Goal: Task Accomplishment & Management: Manage account settings

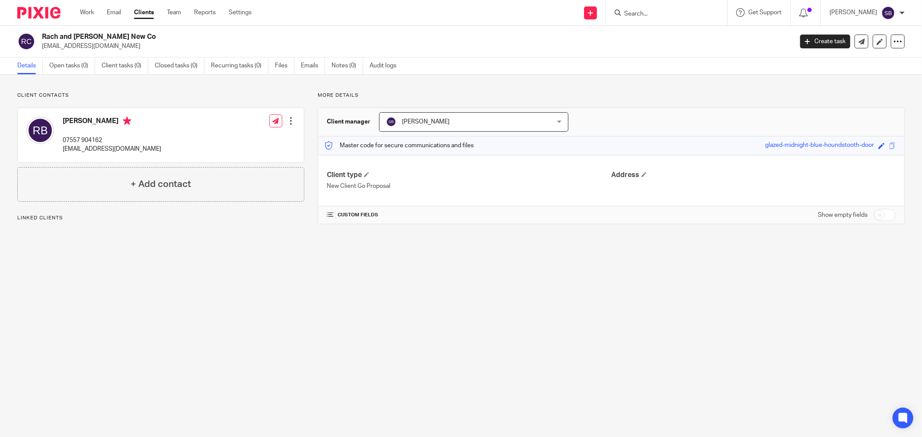
click at [43, 40] on h2 "Rach and Kev Barnes New Co" at bounding box center [340, 36] width 596 height 9
click at [877, 39] on icon at bounding box center [880, 41] width 6 height 6
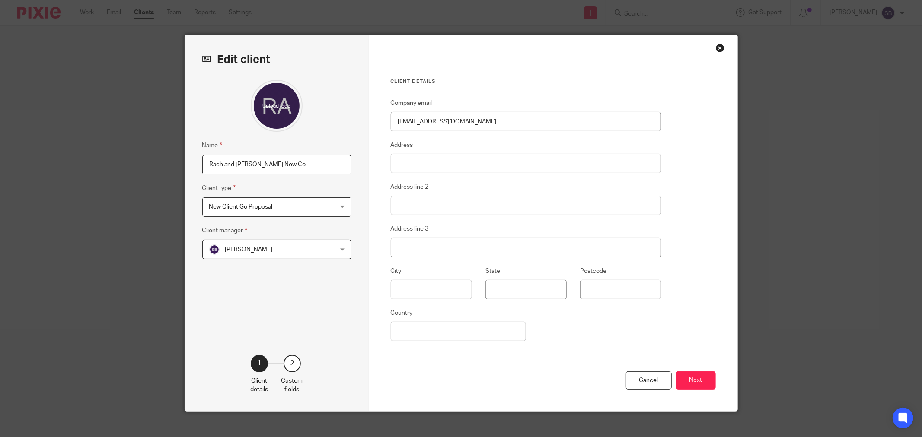
click at [207, 162] on input "Rach and Kev Barnes New Co" at bounding box center [276, 164] width 149 height 19
type input "C&P [PERSON_NAME] and [PERSON_NAME] New Co"
click at [702, 388] on button "Next" at bounding box center [696, 381] width 40 height 19
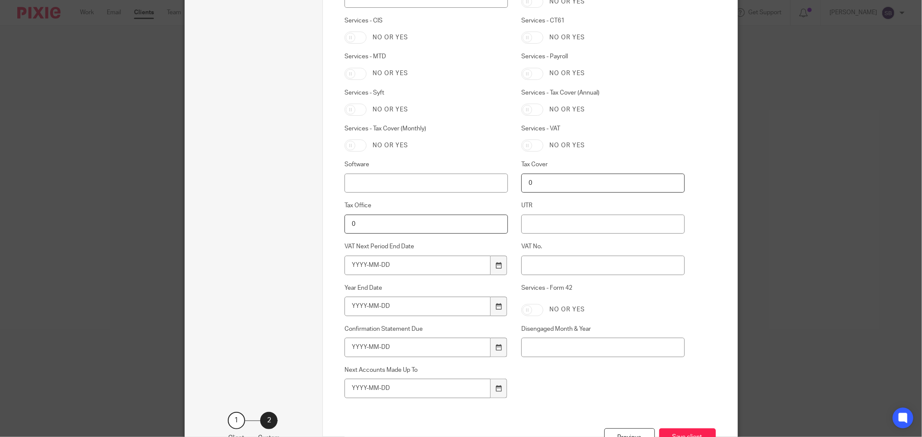
scroll to position [498, 0]
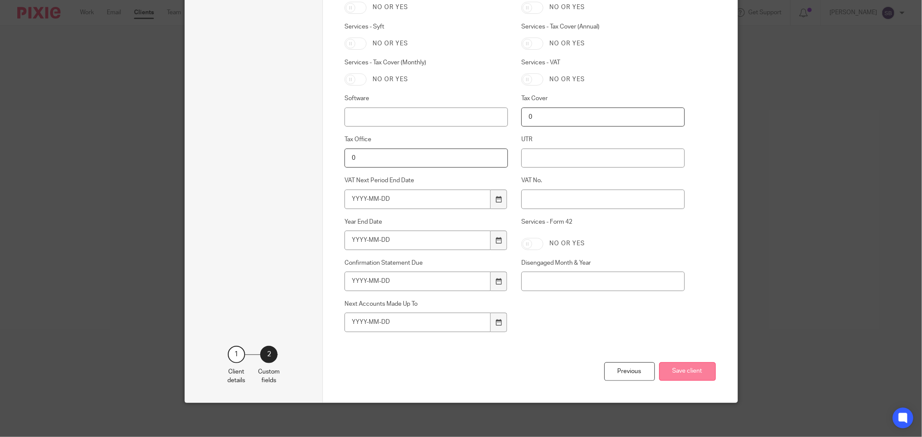
click at [693, 374] on button "Save client" at bounding box center [687, 372] width 57 height 19
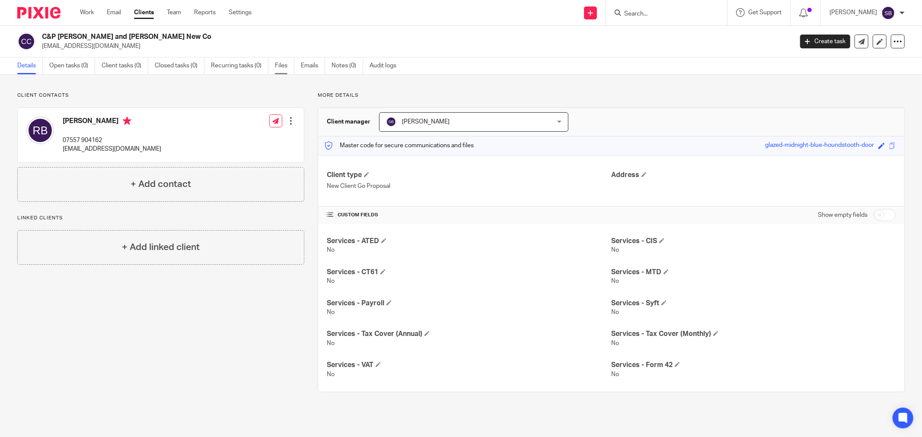
click at [287, 67] on link "Files" at bounding box center [284, 65] width 19 height 17
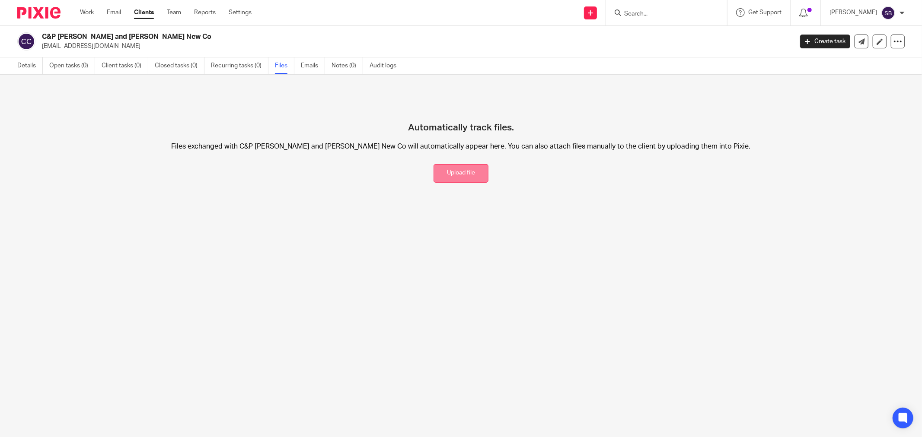
click at [461, 176] on button "Upload file" at bounding box center [461, 173] width 55 height 19
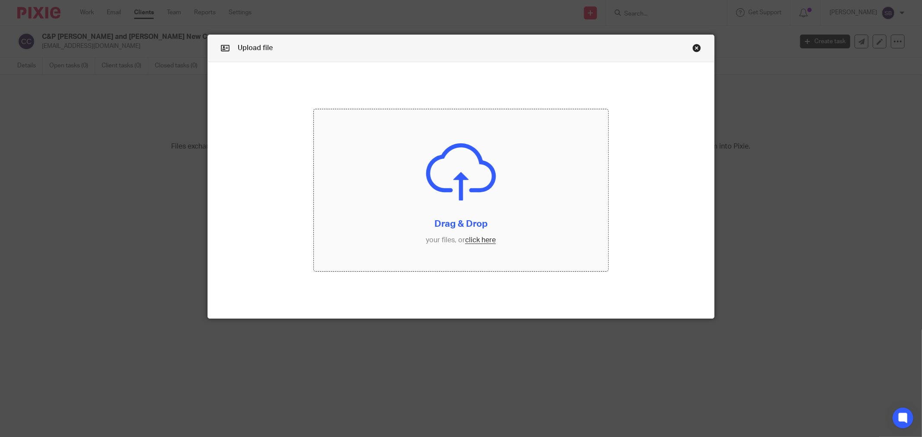
click at [472, 237] on input "file" at bounding box center [461, 190] width 294 height 162
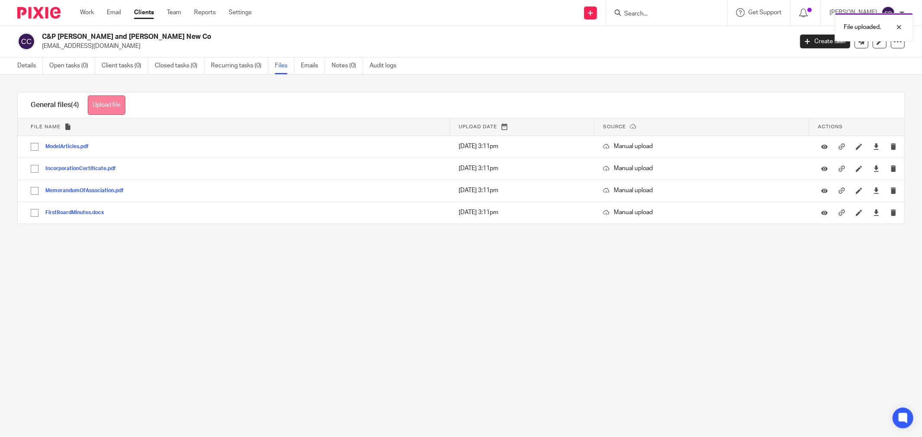
click at [98, 111] on button "Upload file" at bounding box center [107, 105] width 38 height 19
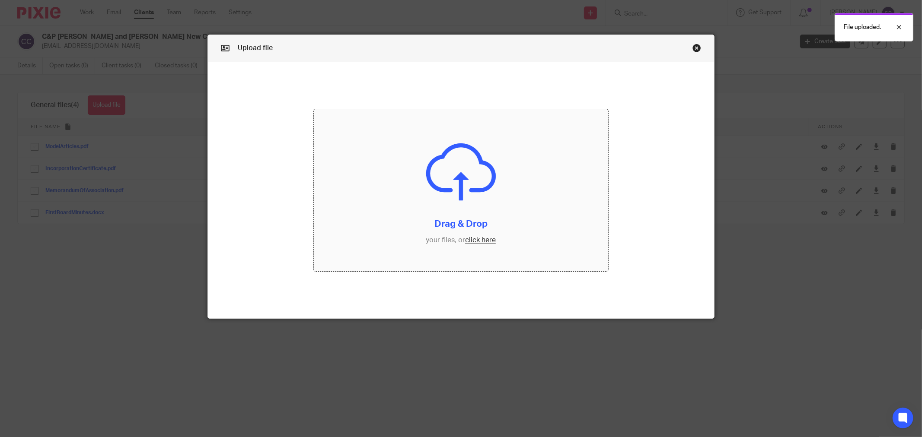
click at [479, 241] on input "file" at bounding box center [461, 190] width 294 height 162
click at [692, 49] on link "Close this dialog window" at bounding box center [696, 50] width 9 height 12
